Goal: Task Accomplishment & Management: Use online tool/utility

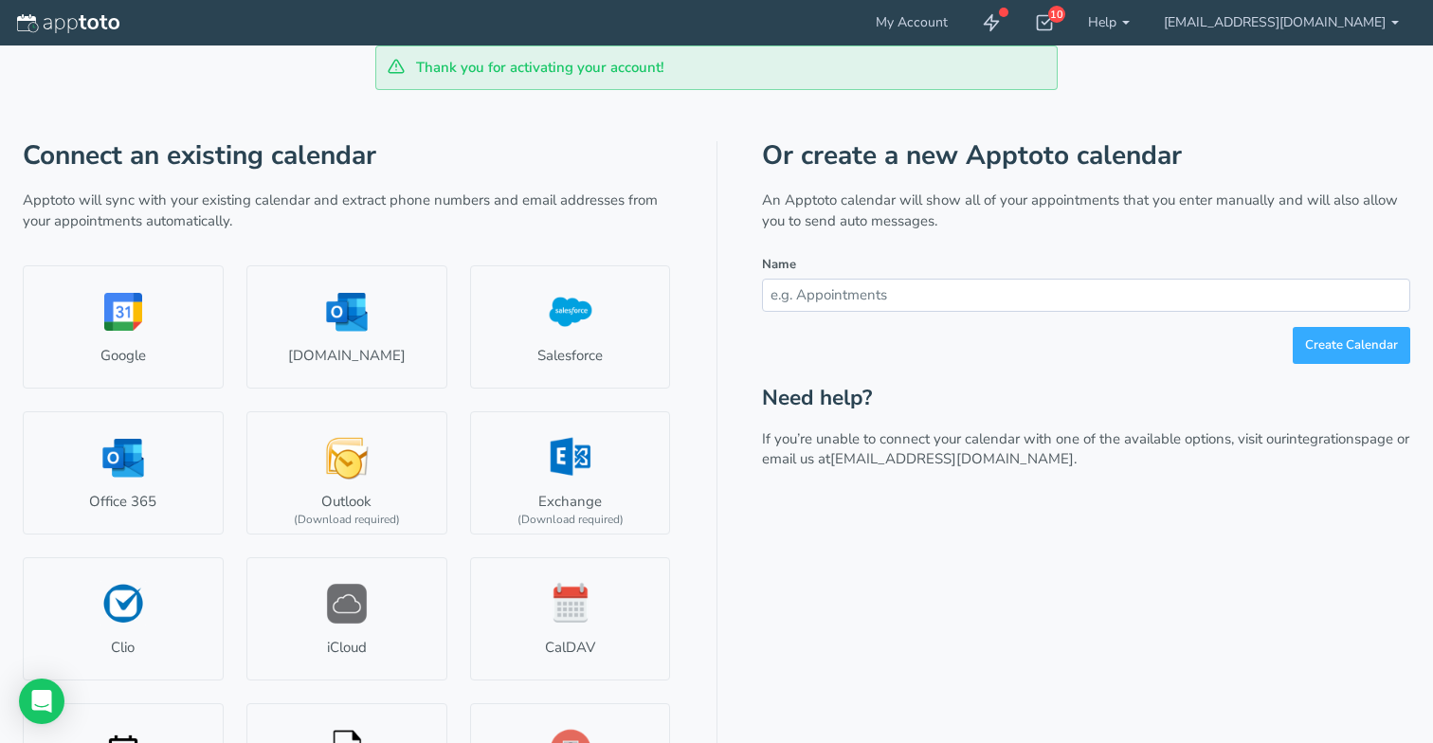
scroll to position [9, 0]
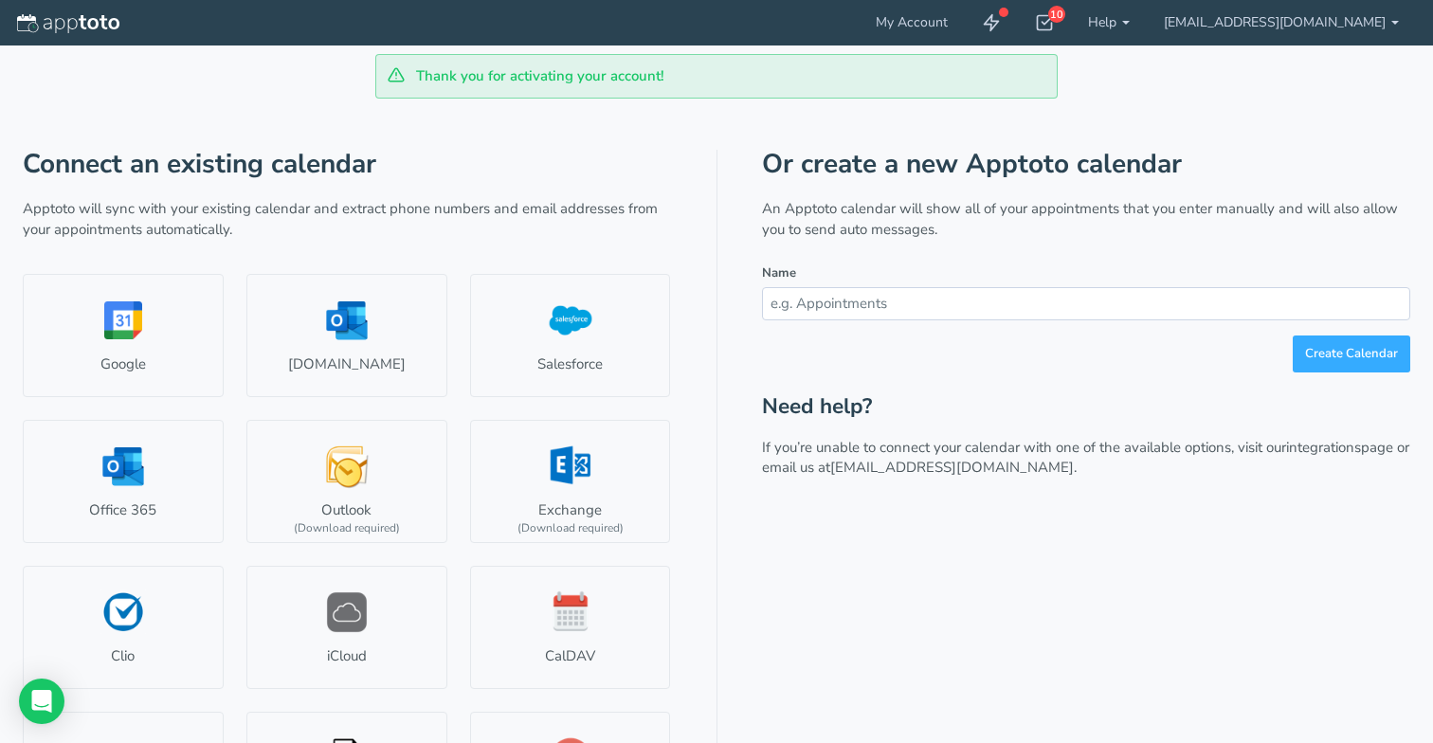
click at [1133, 78] on div "Thank you for activating your account!" at bounding box center [717, 76] width 1388 height 45
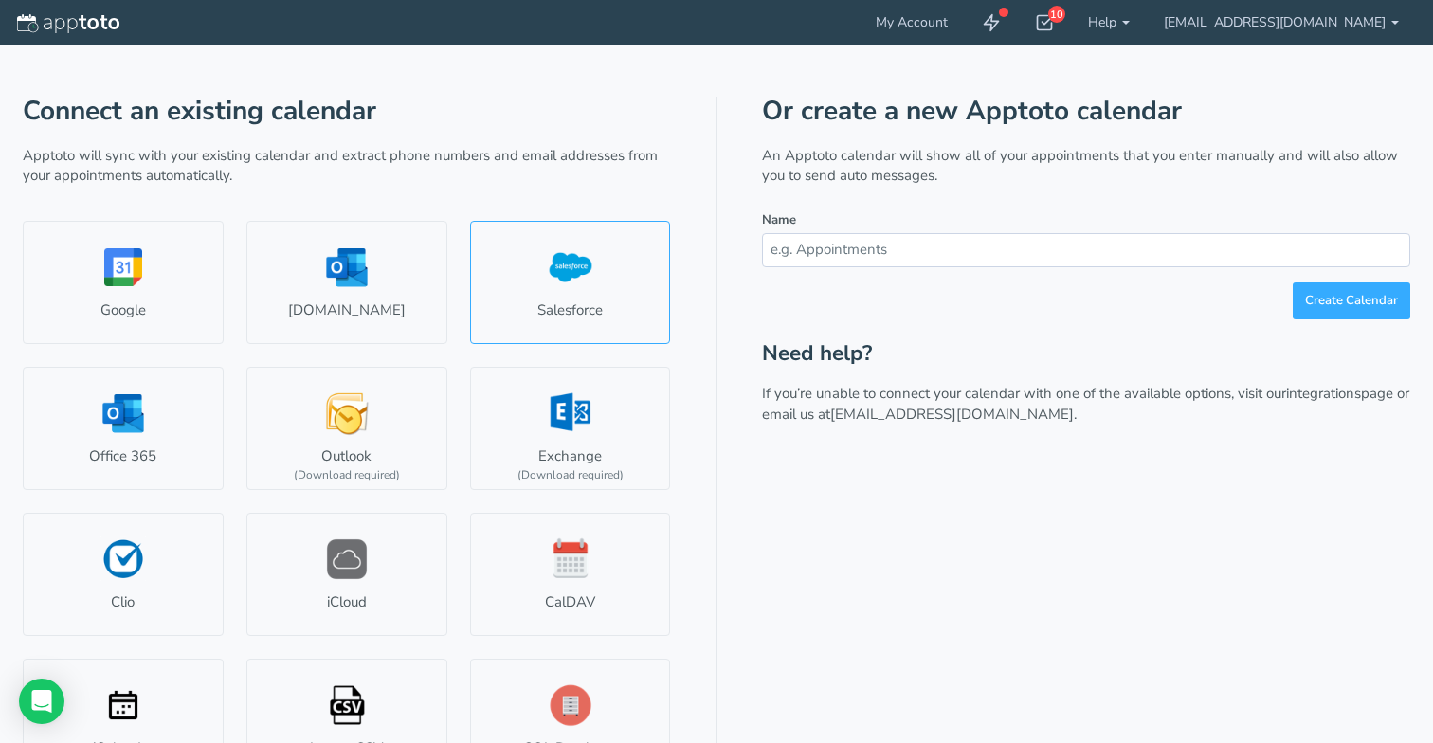
click at [576, 282] on link "Salesforce" at bounding box center [570, 282] width 201 height 123
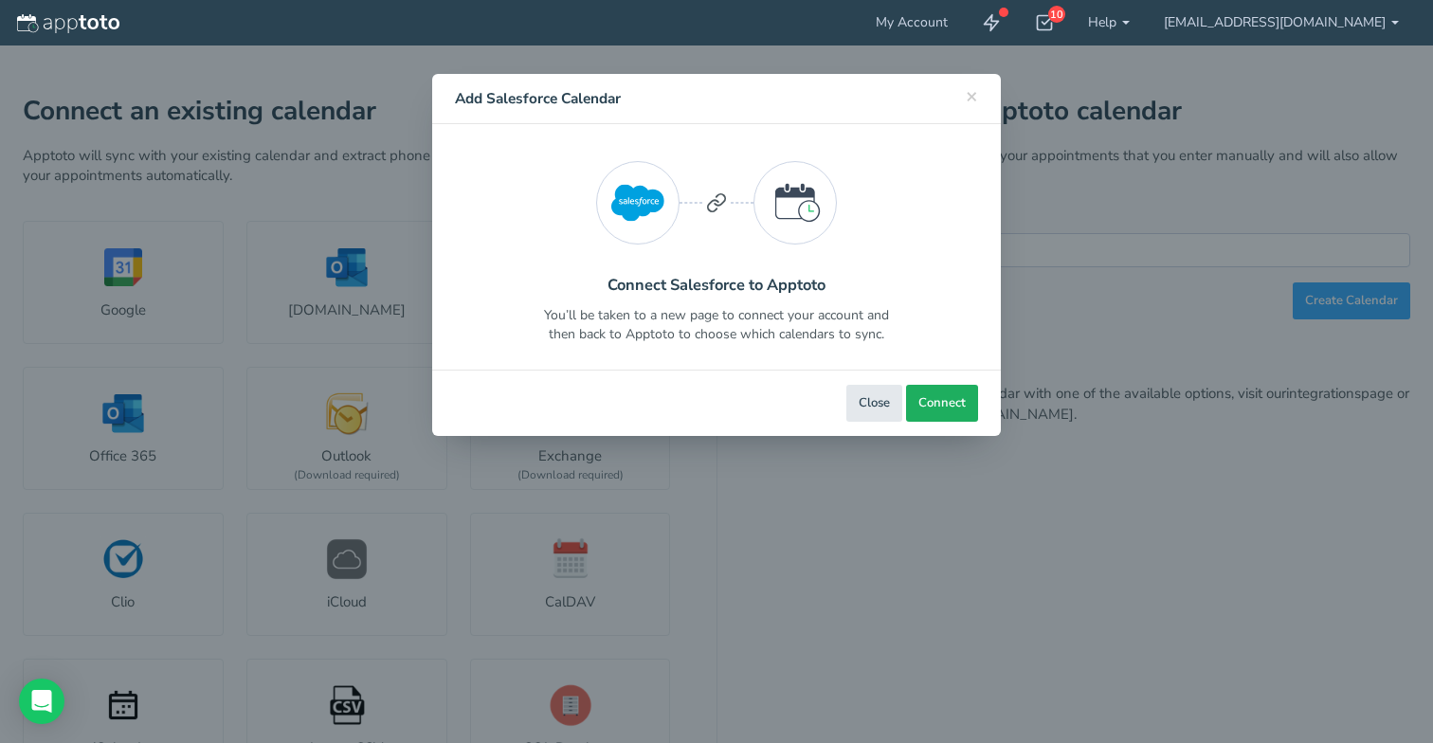
click at [954, 402] on span "Connect" at bounding box center [941, 403] width 47 height 18
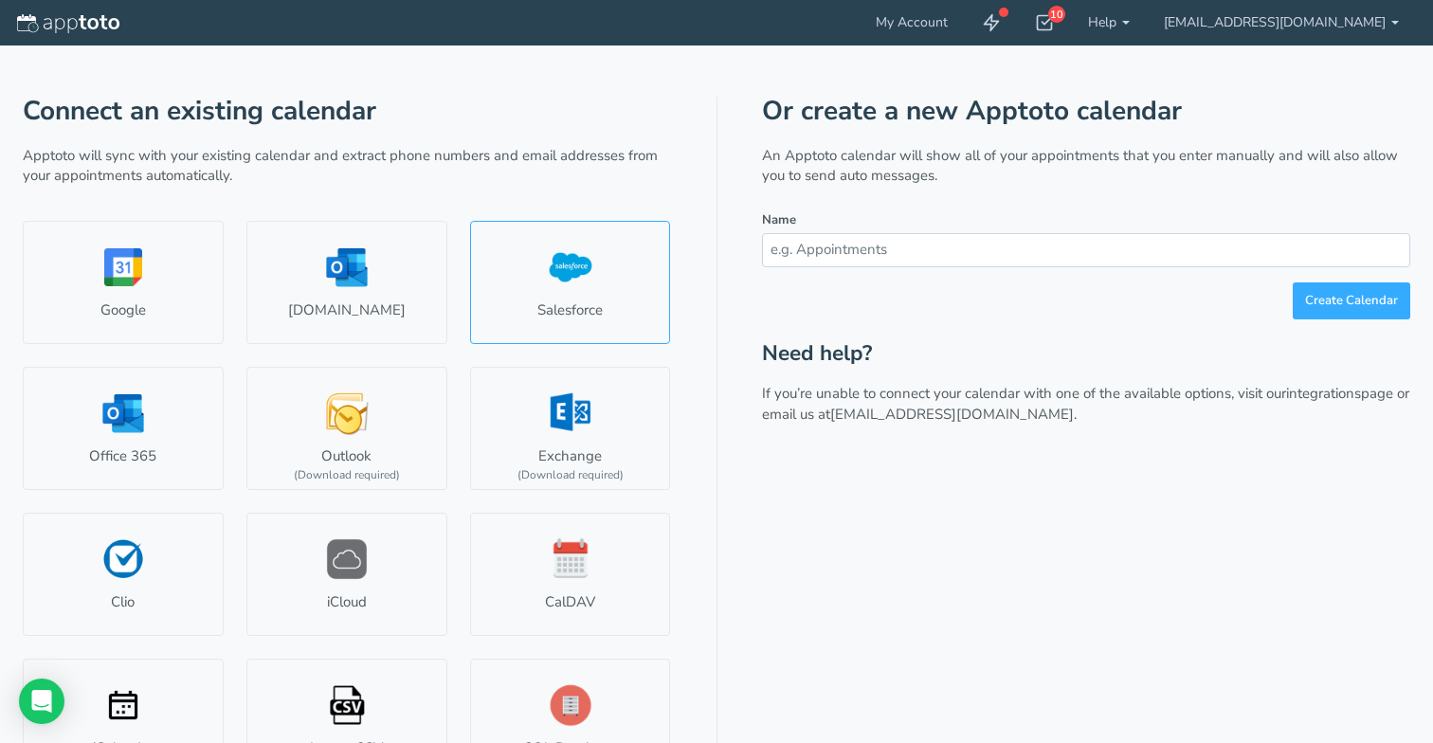
click at [570, 250] on link "Salesforce" at bounding box center [570, 282] width 201 height 123
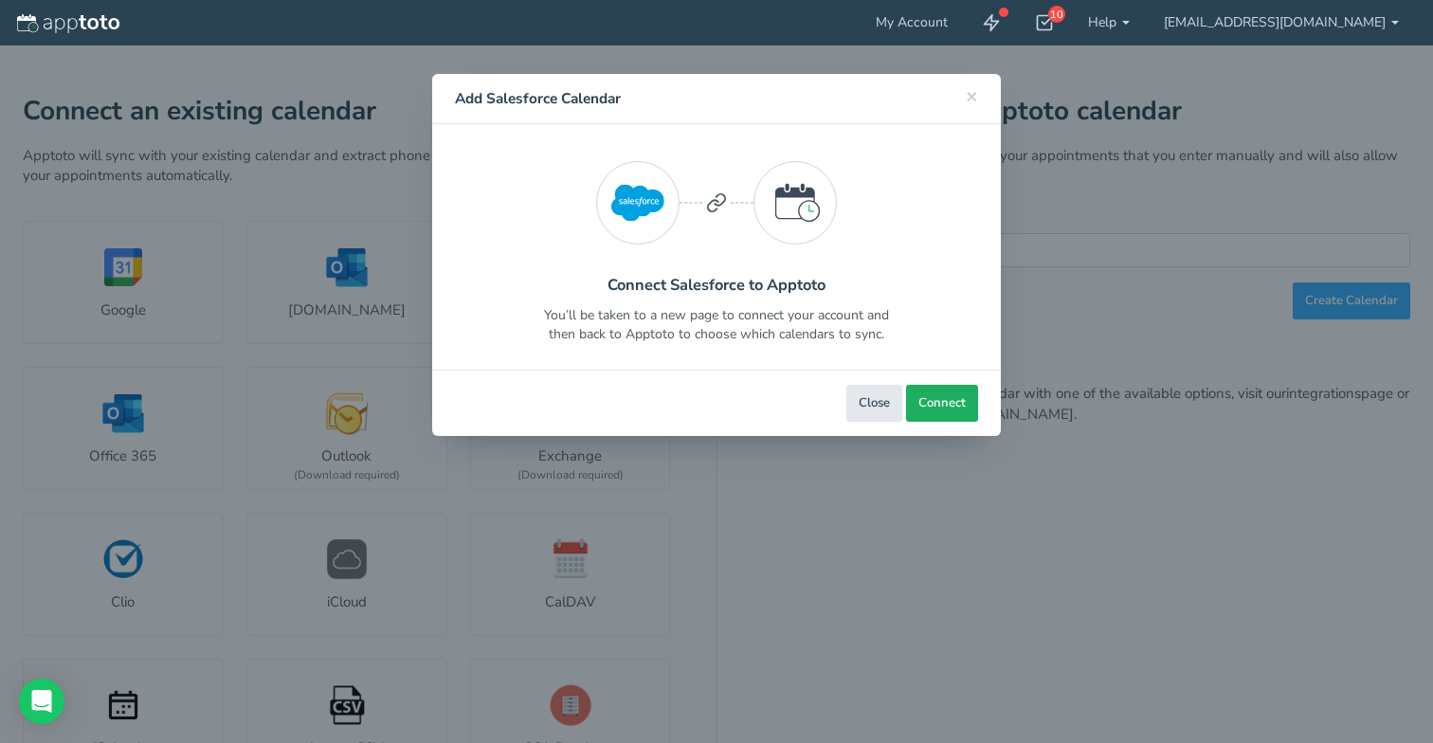
click at [937, 400] on span "Connect" at bounding box center [941, 403] width 47 height 18
